Goal: Information Seeking & Learning: Learn about a topic

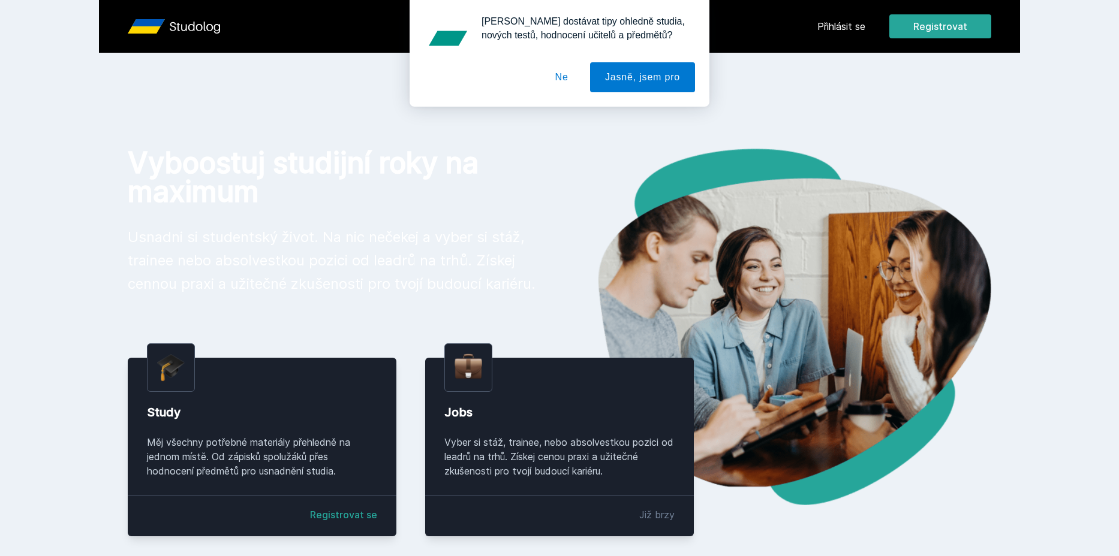
click at [862, 30] on div "[PERSON_NAME] dostávat tipy ohledně studia, nových testů, hodnocení učitelů a p…" at bounding box center [559, 53] width 1119 height 107
click at [842, 26] on div "[PERSON_NAME] dostávat tipy ohledně studia, nových testů, hodnocení učitelů a p…" at bounding box center [559, 53] width 1119 height 107
click at [558, 77] on button "Ne" at bounding box center [561, 77] width 43 height 30
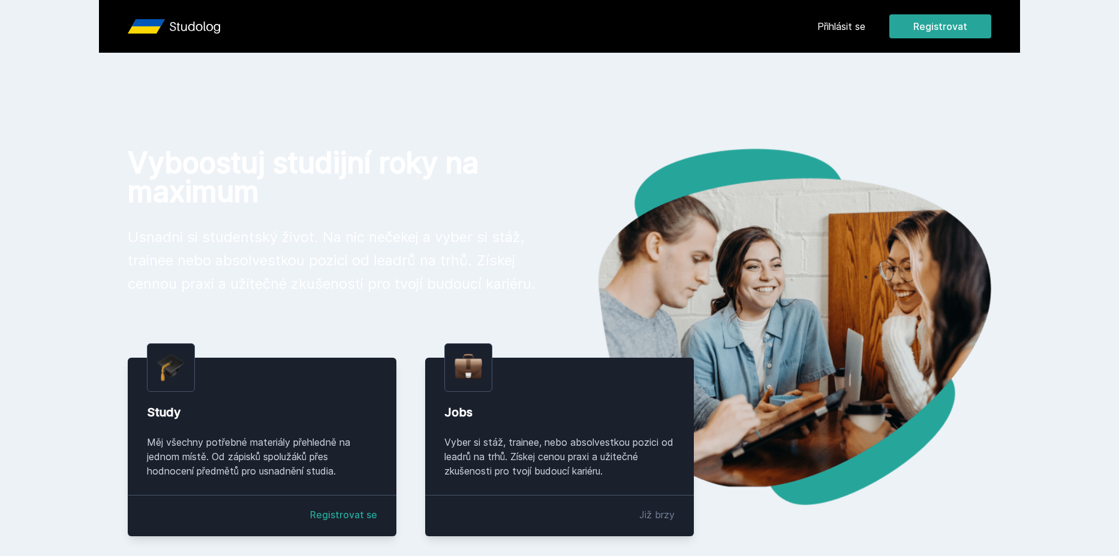
click at [848, 29] on link "Přihlásit se" at bounding box center [841, 26] width 48 height 14
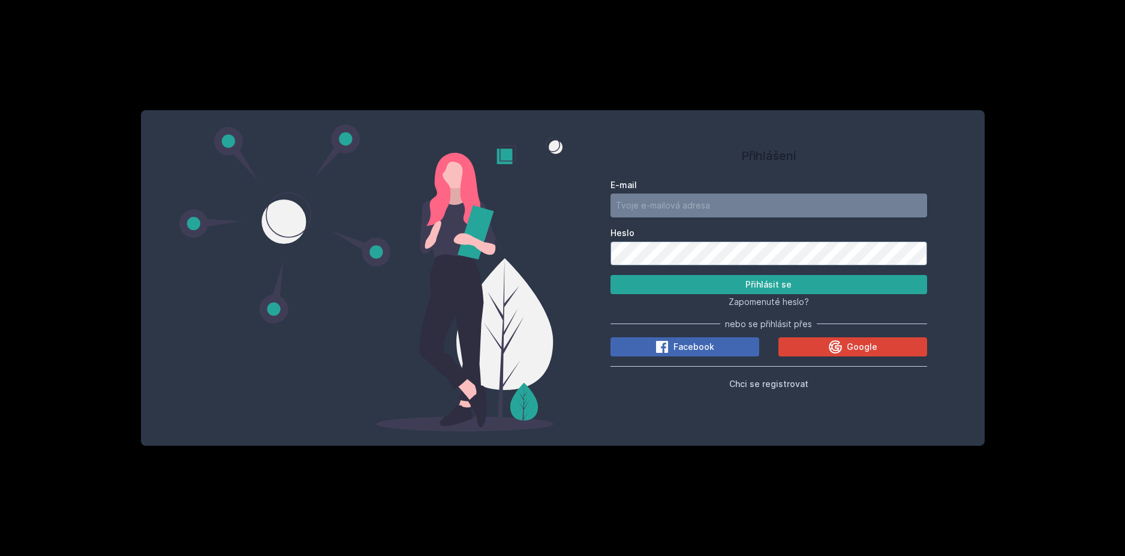
click at [716, 200] on input "E-mail" at bounding box center [768, 206] width 317 height 24
type input "[EMAIL_ADDRESS][DOMAIN_NAME]"
click at [610, 275] on button "Přihlásit se" at bounding box center [768, 284] width 317 height 19
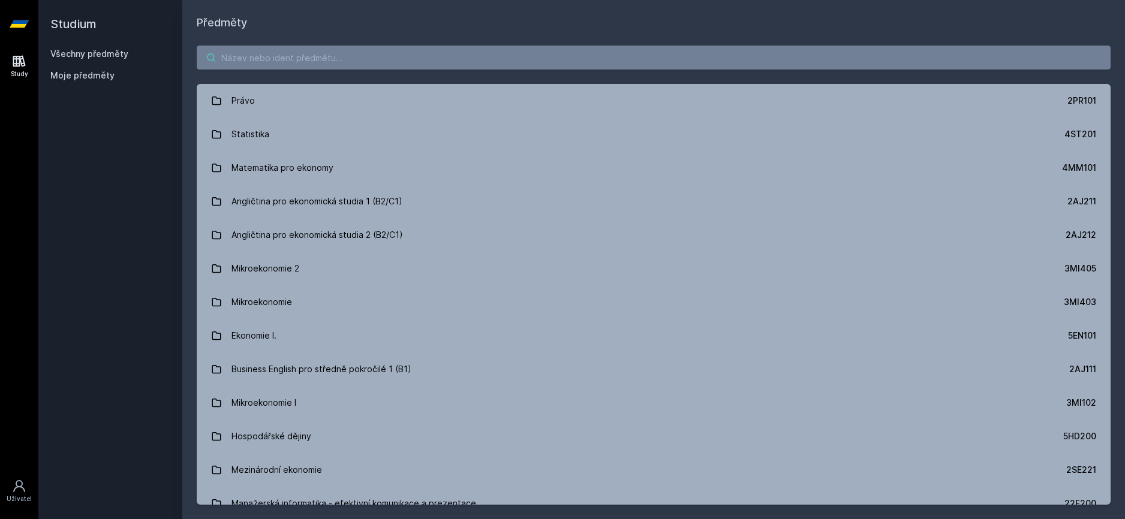
click at [315, 69] on input "search" at bounding box center [654, 58] width 914 height 24
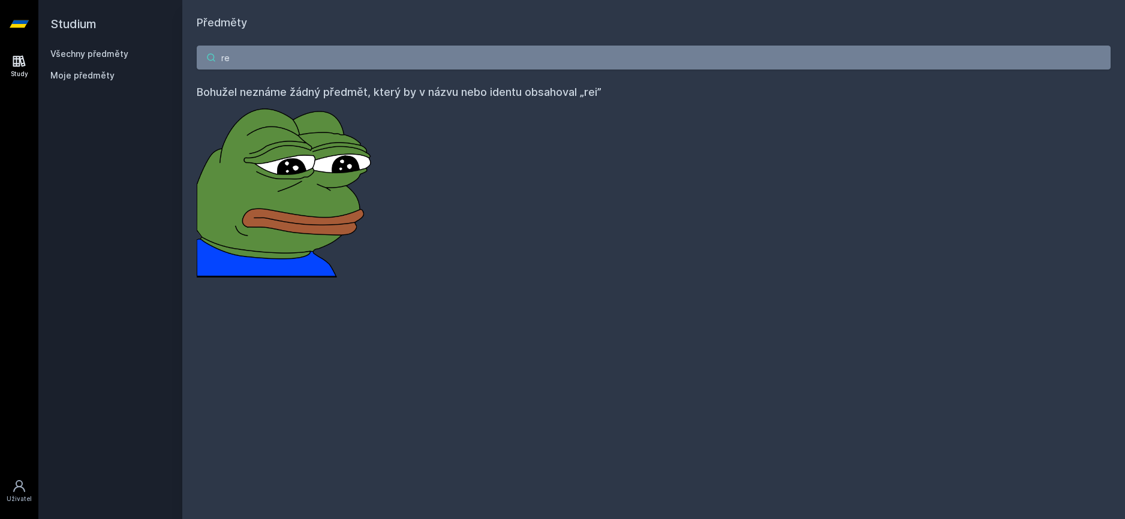
type input "r"
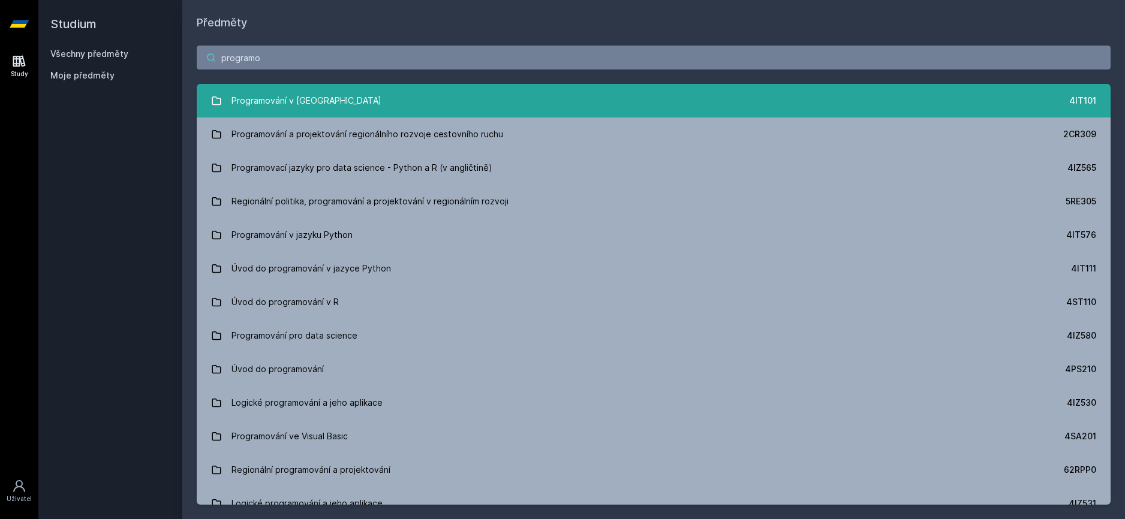
type input "programo"
click at [266, 95] on div "Programování v [GEOGRAPHIC_DATA]" at bounding box center [306, 101] width 150 height 24
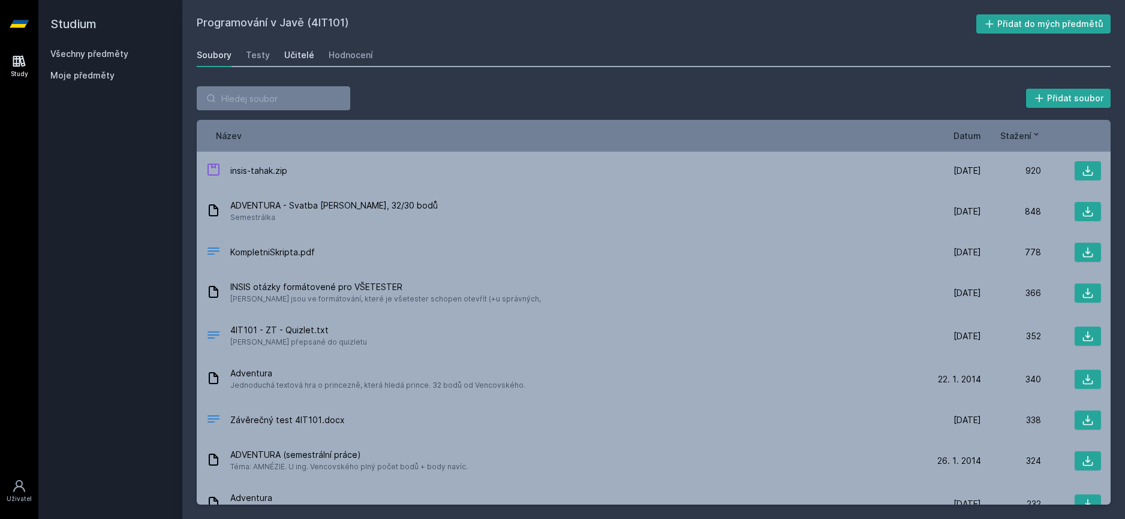
click at [291, 51] on div "Učitelé" at bounding box center [299, 55] width 30 height 12
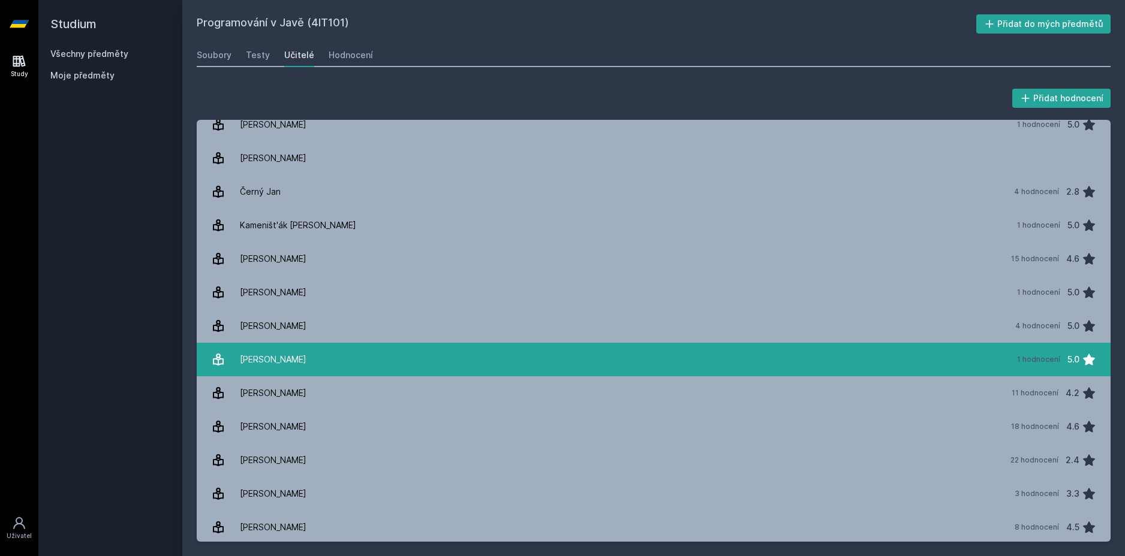
scroll to position [2, 0]
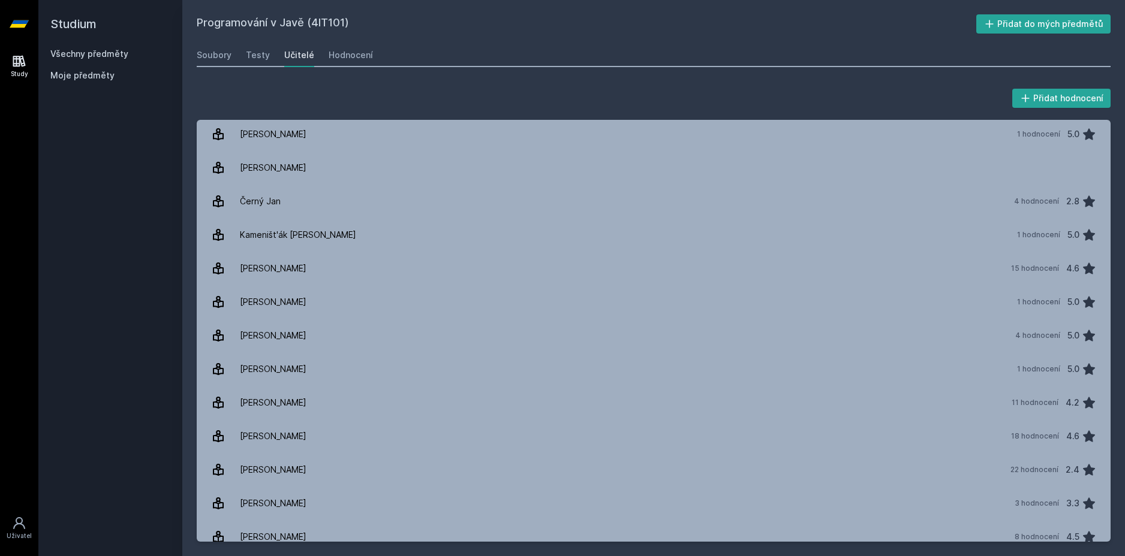
click at [73, 31] on h2 "Studium" at bounding box center [110, 24] width 120 height 48
click at [67, 20] on h2 "Studium" at bounding box center [110, 24] width 120 height 48
click at [22, 22] on icon at bounding box center [19, 23] width 19 height 7
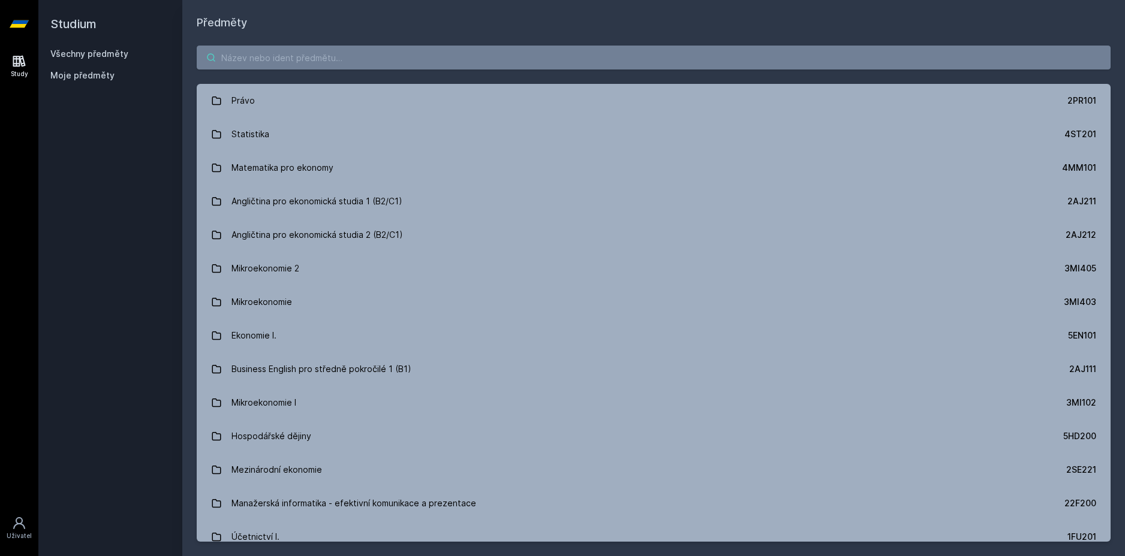
click at [309, 58] on input "search" at bounding box center [654, 58] width 914 height 24
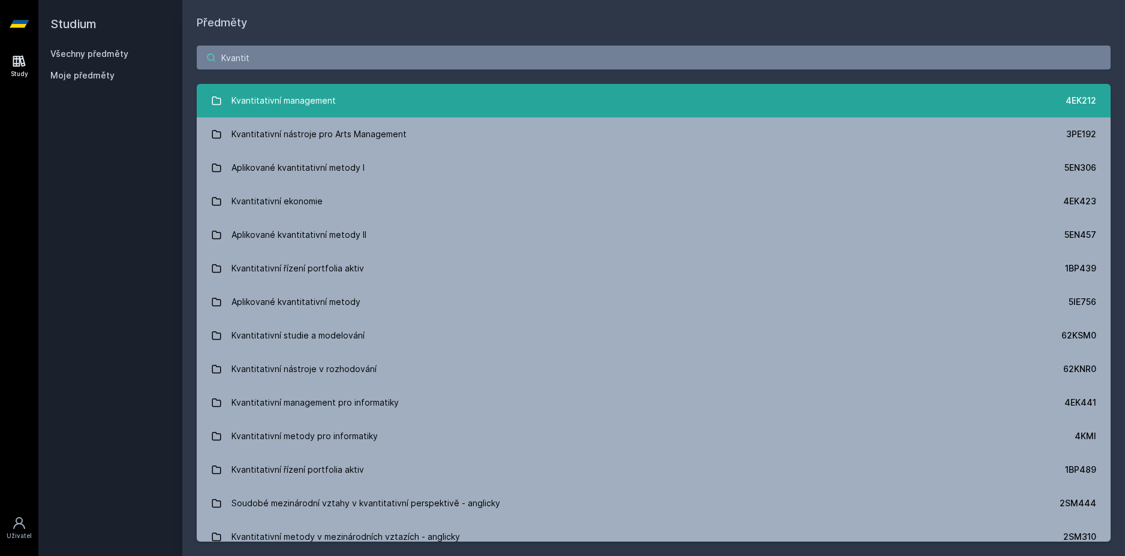
type input "Kvantit"
click at [237, 105] on div "Kvantitativní management" at bounding box center [283, 101] width 104 height 24
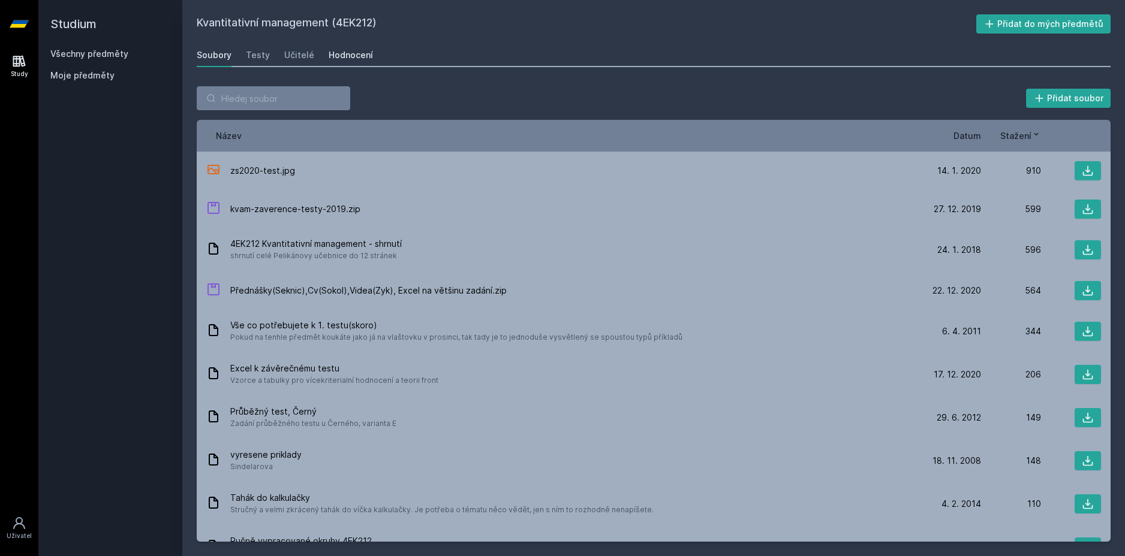
click at [351, 53] on div "Hodnocení" at bounding box center [351, 55] width 44 height 12
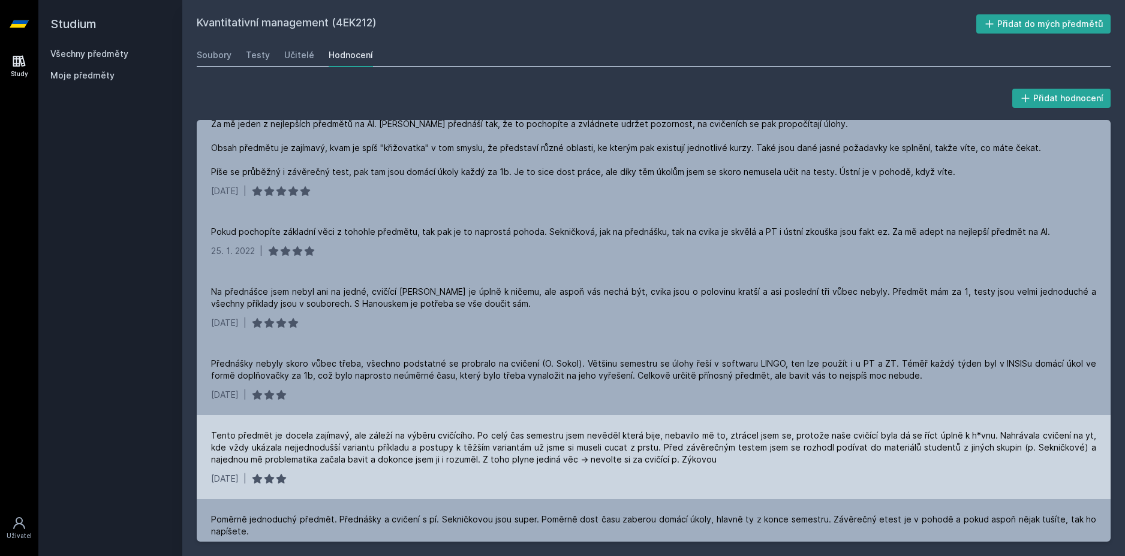
scroll to position [600, 0]
